Goal: Information Seeking & Learning: Find specific fact

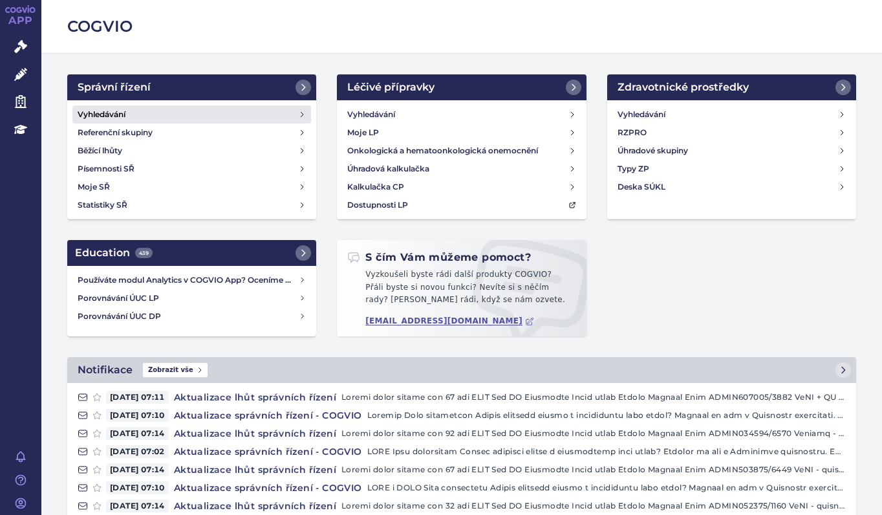
click at [111, 114] on h4 "Vyhledávání" at bounding box center [102, 114] width 48 height 13
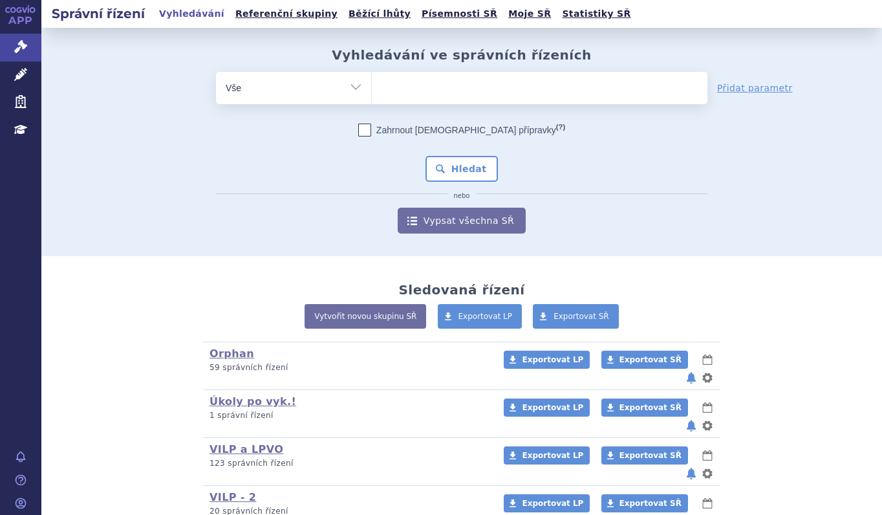
click at [400, 87] on ul at bounding box center [540, 85] width 336 height 27
click at [372, 87] on select at bounding box center [371, 87] width 1 height 32
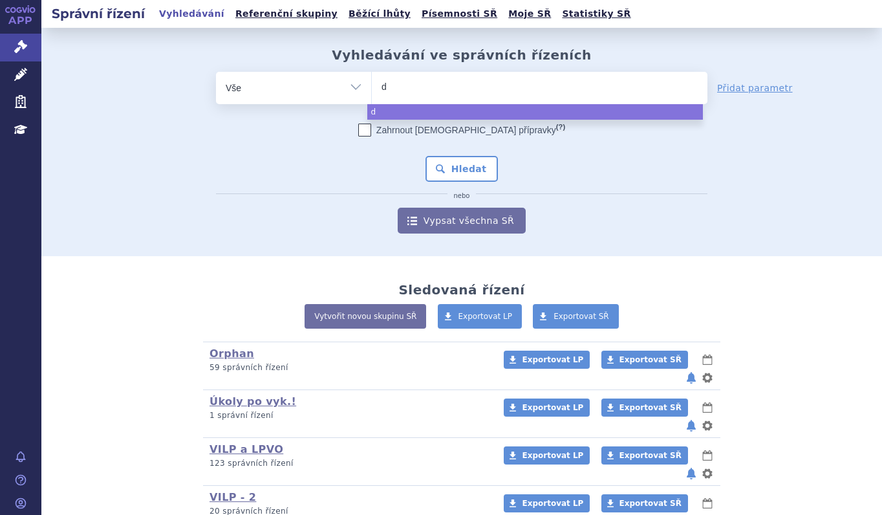
type input "du"
type input "duv"
type input "duvyz"
type input "duvyza"
type input "duvyzat"
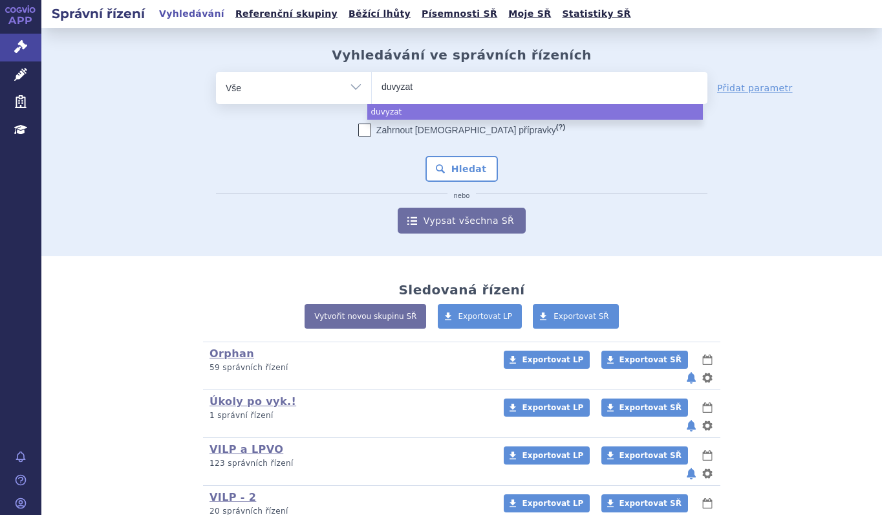
select select "duvyzat"
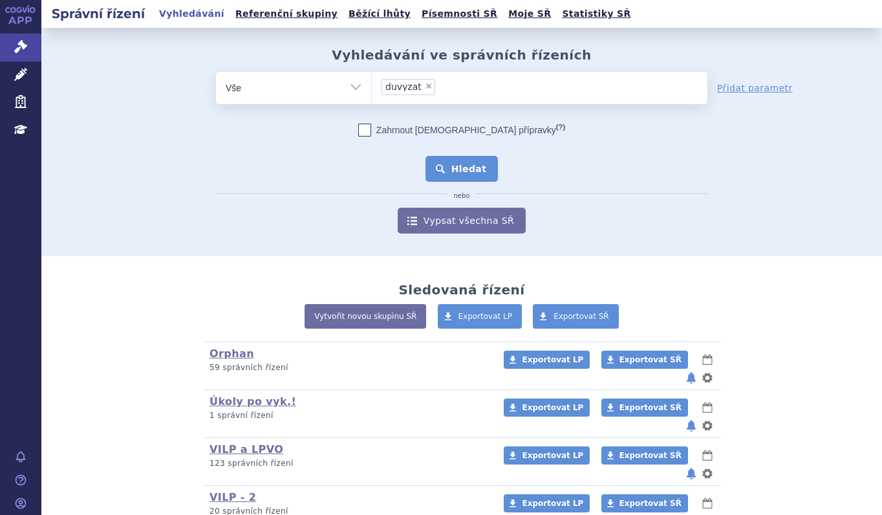
click at [482, 156] on button "Hledat" at bounding box center [461, 169] width 73 height 26
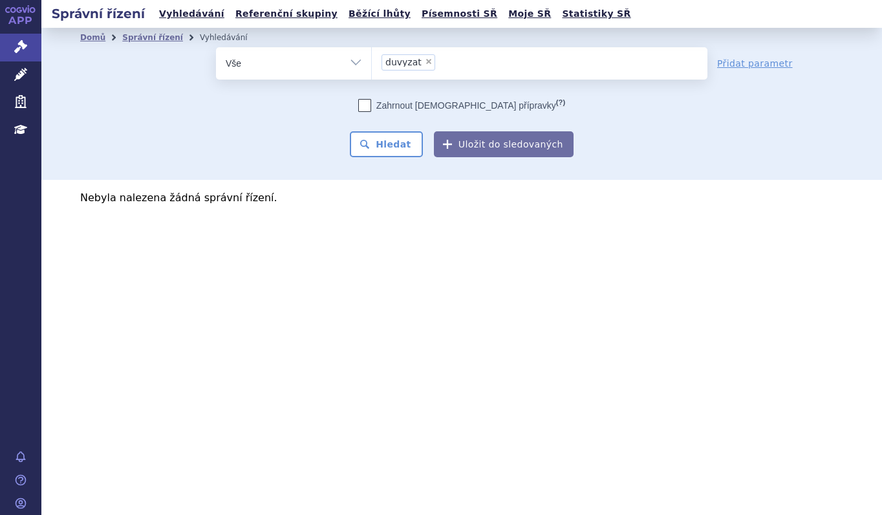
drag, startPoint x: 420, startPoint y: 58, endPoint x: 429, endPoint y: 50, distance: 12.4
click at [425, 58] on span "×" at bounding box center [429, 62] width 8 height 8
click at [372, 58] on select "duvyzat" at bounding box center [371, 63] width 1 height 32
select select
